Goal: Task Accomplishment & Management: Manage account settings

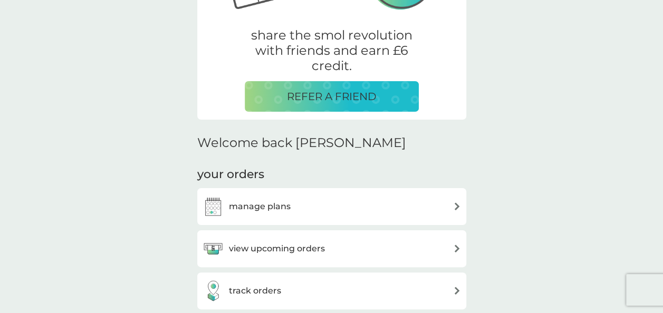
scroll to position [260, 0]
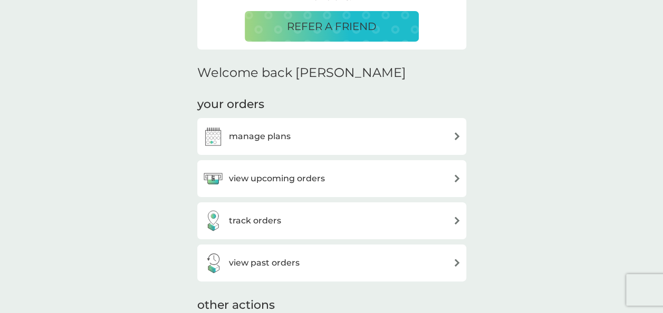
click at [455, 136] on img at bounding box center [457, 136] width 8 height 8
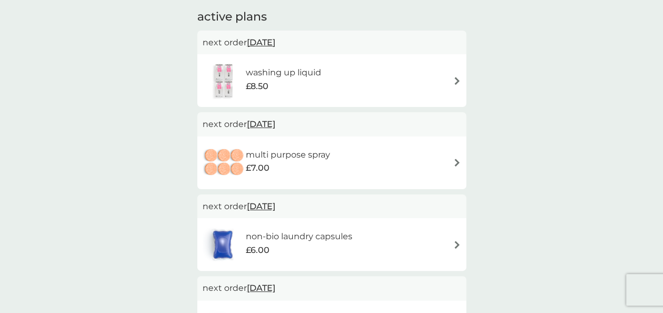
scroll to position [113, 0]
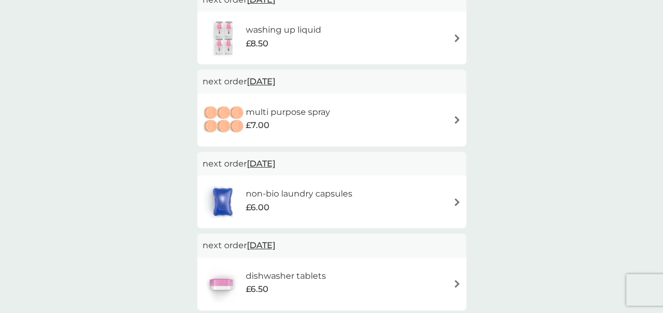
click at [455, 285] on img at bounding box center [457, 284] width 8 height 8
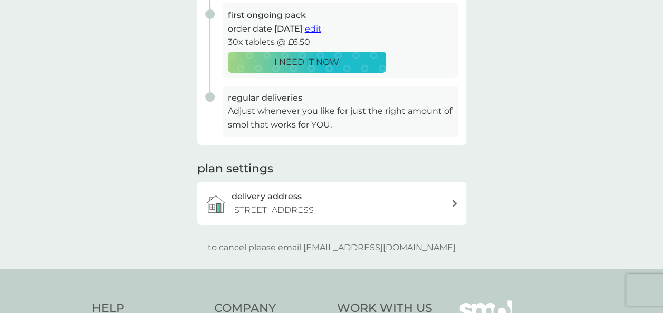
scroll to position [225, 0]
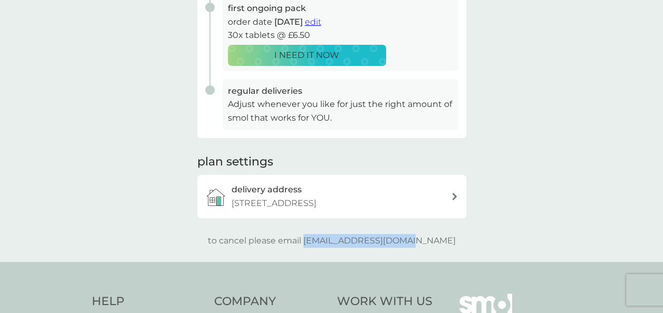
drag, startPoint x: 327, startPoint y: 253, endPoint x: 433, endPoint y: 251, distance: 105.6
click at [433, 248] on p "to cancel please email [EMAIL_ADDRESS][DOMAIN_NAME]" at bounding box center [332, 241] width 248 height 14
drag, startPoint x: 433, startPoint y: 251, endPoint x: 411, endPoint y: 253, distance: 22.2
copy p "[EMAIL_ADDRESS][DOMAIN_NAME]"
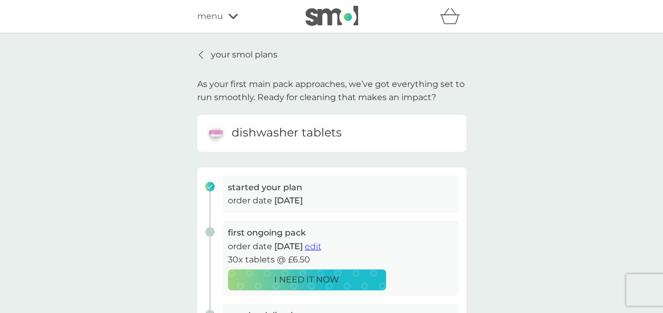
click at [226, 18] on div "menu" at bounding box center [242, 16] width 90 height 14
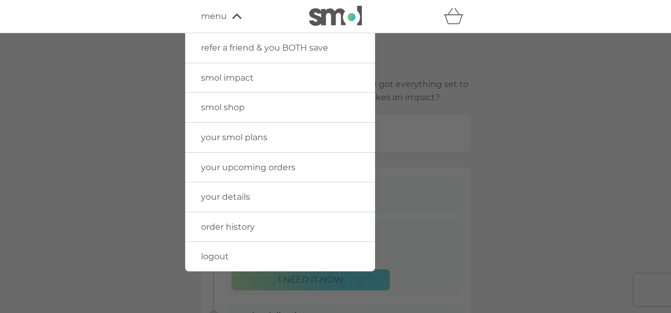
click at [222, 200] on span "your details" at bounding box center [225, 197] width 49 height 10
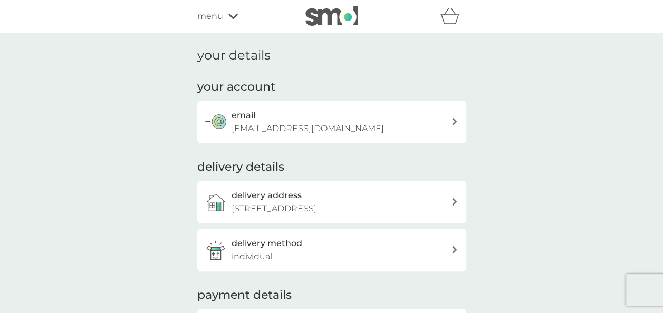
click at [233, 16] on icon at bounding box center [232, 16] width 9 height 6
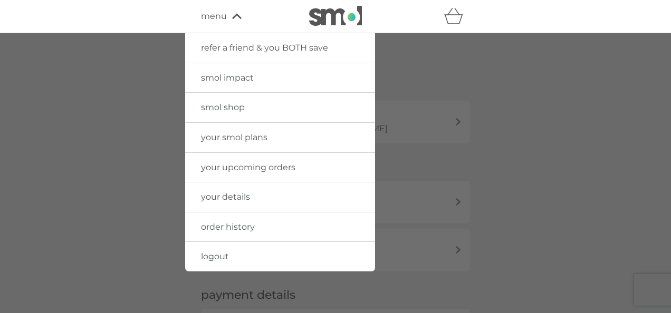
click at [261, 166] on span "your upcoming orders" at bounding box center [248, 168] width 94 height 10
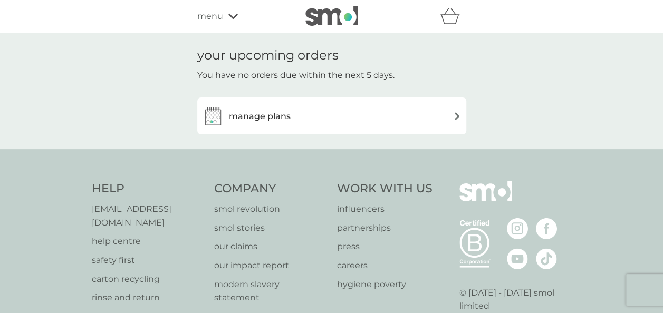
click at [454, 115] on img at bounding box center [457, 116] width 8 height 8
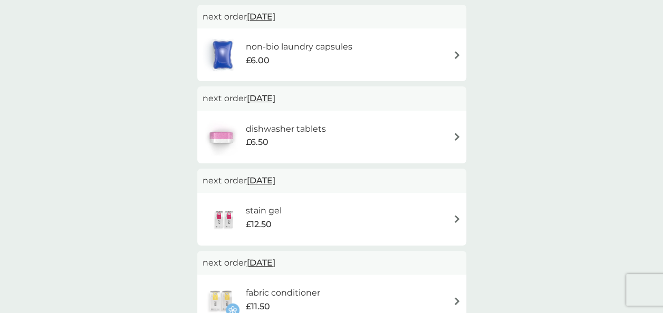
scroll to position [288, 0]
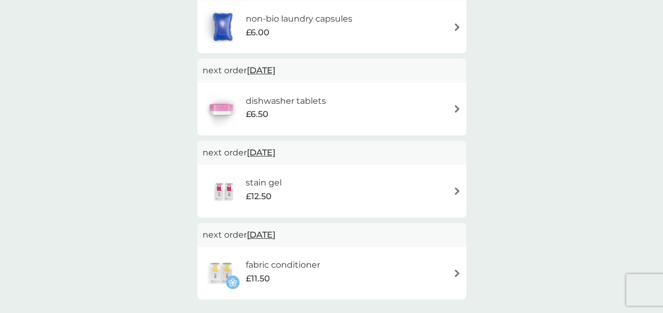
click at [455, 111] on img at bounding box center [457, 109] width 8 height 8
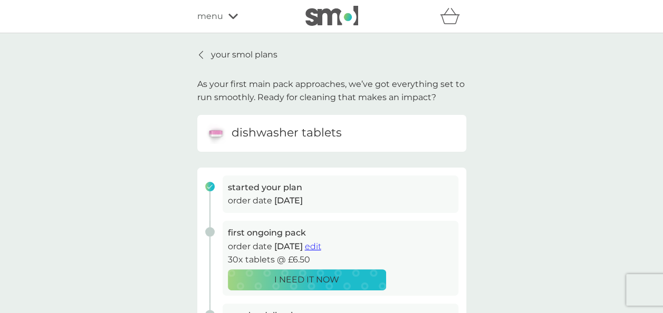
click at [321, 244] on span "edit" at bounding box center [313, 247] width 16 height 10
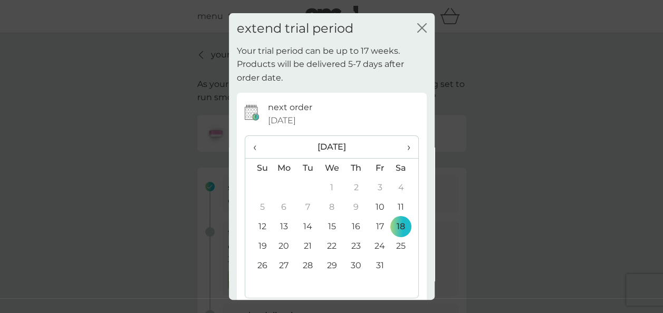
click at [400, 145] on span "›" at bounding box center [404, 147] width 11 height 22
click at [370, 264] on td "28" at bounding box center [380, 266] width 24 height 20
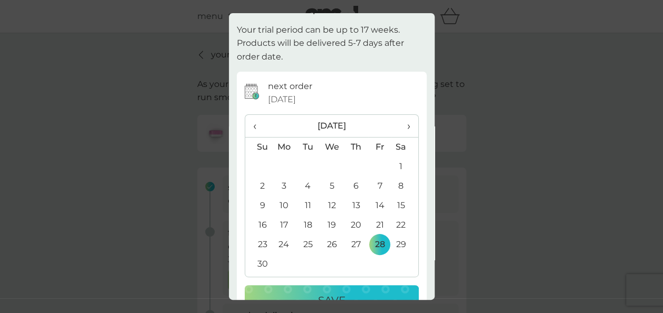
scroll to position [52, 0]
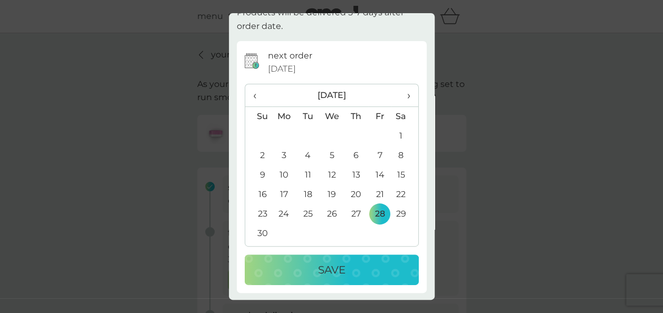
click at [341, 263] on p "Save" at bounding box center [331, 270] width 27 height 17
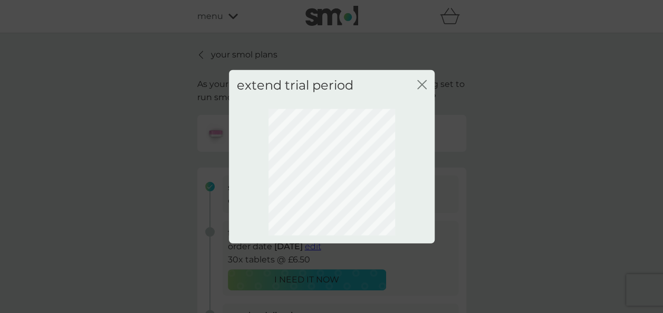
scroll to position [0, 0]
click at [341, 263] on div "extend trial period close" at bounding box center [331, 156] width 663 height 313
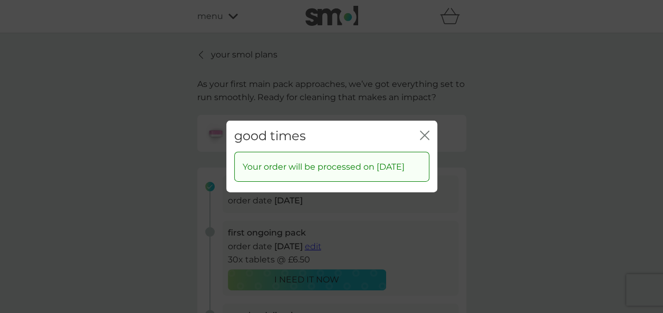
click at [423, 131] on icon "close" at bounding box center [424, 135] width 9 height 9
